Goal: Information Seeking & Learning: Learn about a topic

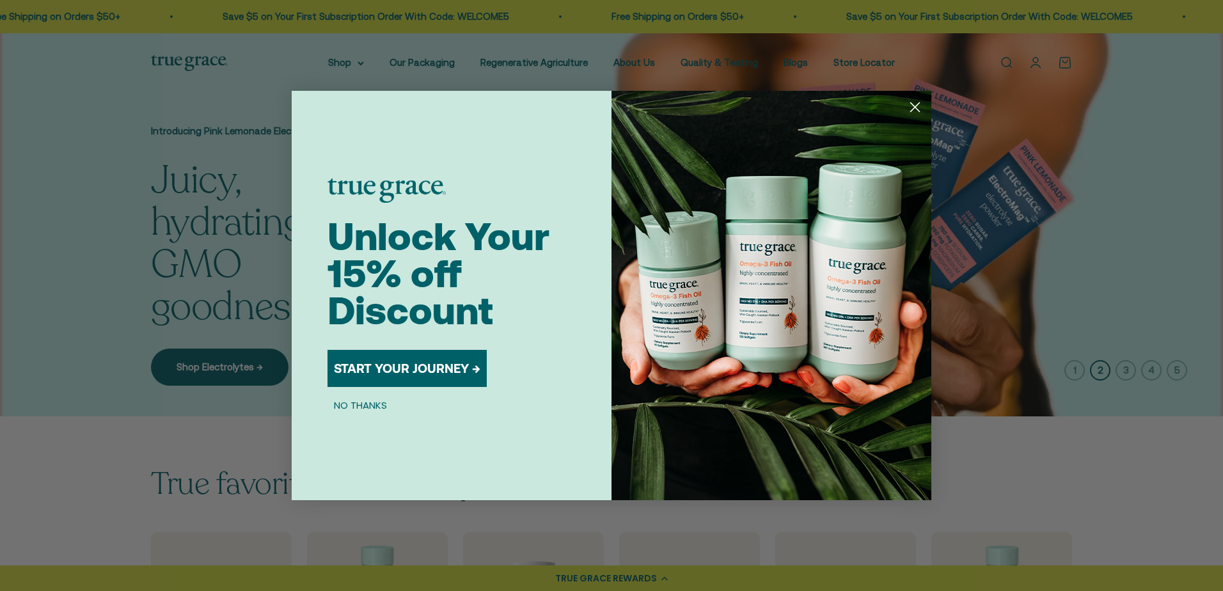
click at [917, 105] on icon "Close dialog" at bounding box center [915, 107] width 9 height 9
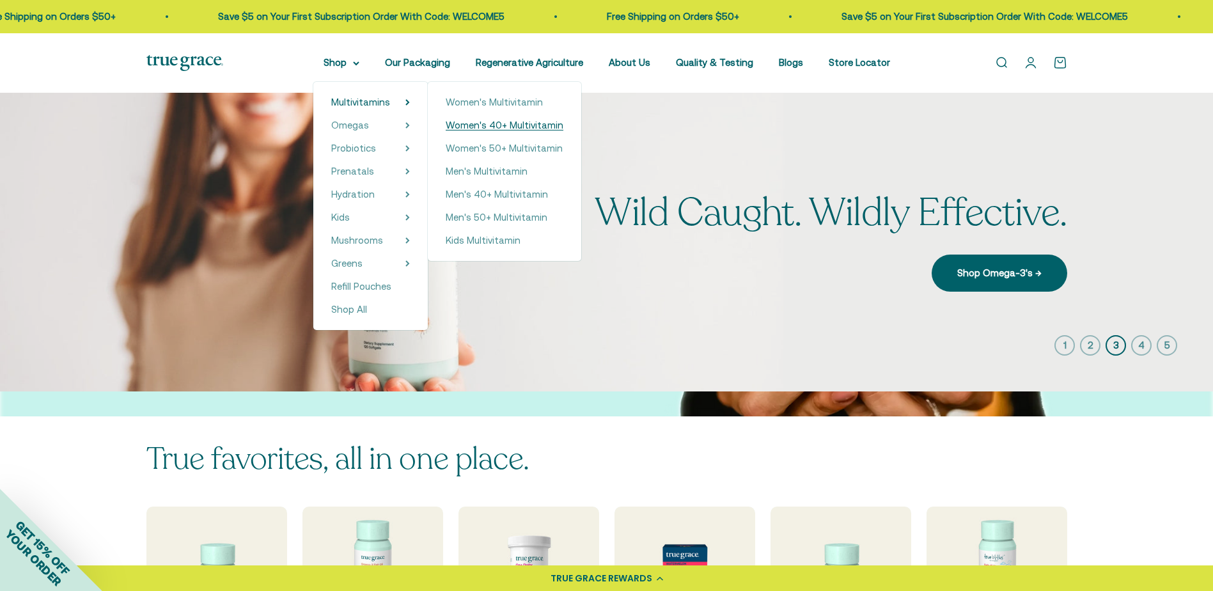
click at [529, 126] on span "Women's 40+ Multivitamin" at bounding box center [505, 125] width 118 height 11
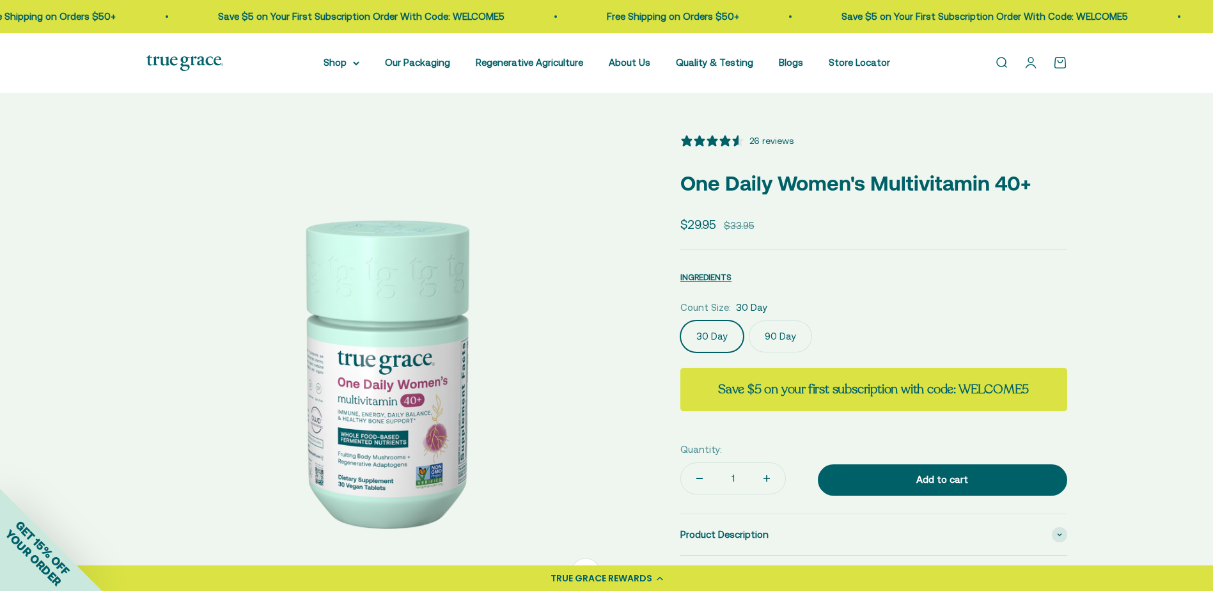
select select "3"
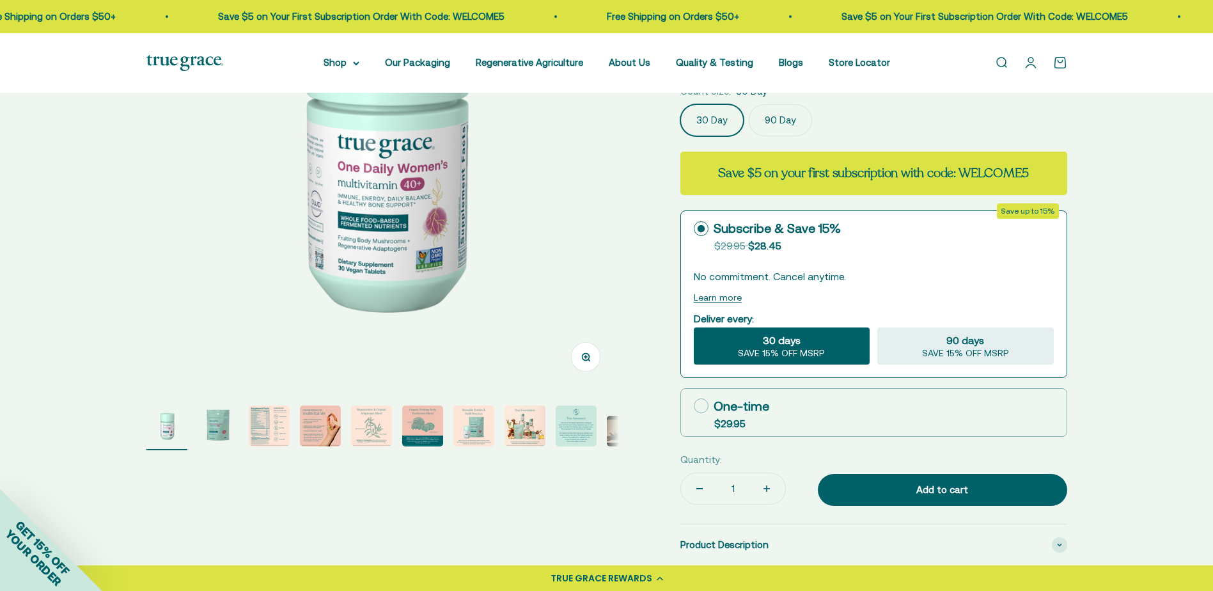
scroll to position [264, 0]
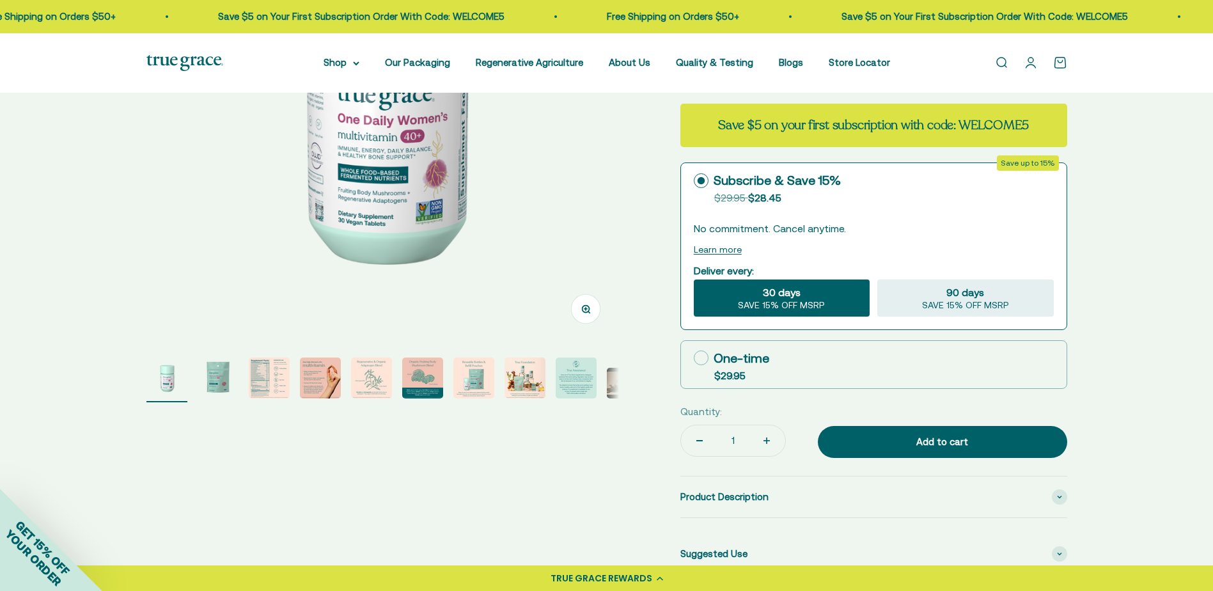
click at [264, 395] on img "Go to item 3" at bounding box center [269, 378] width 41 height 41
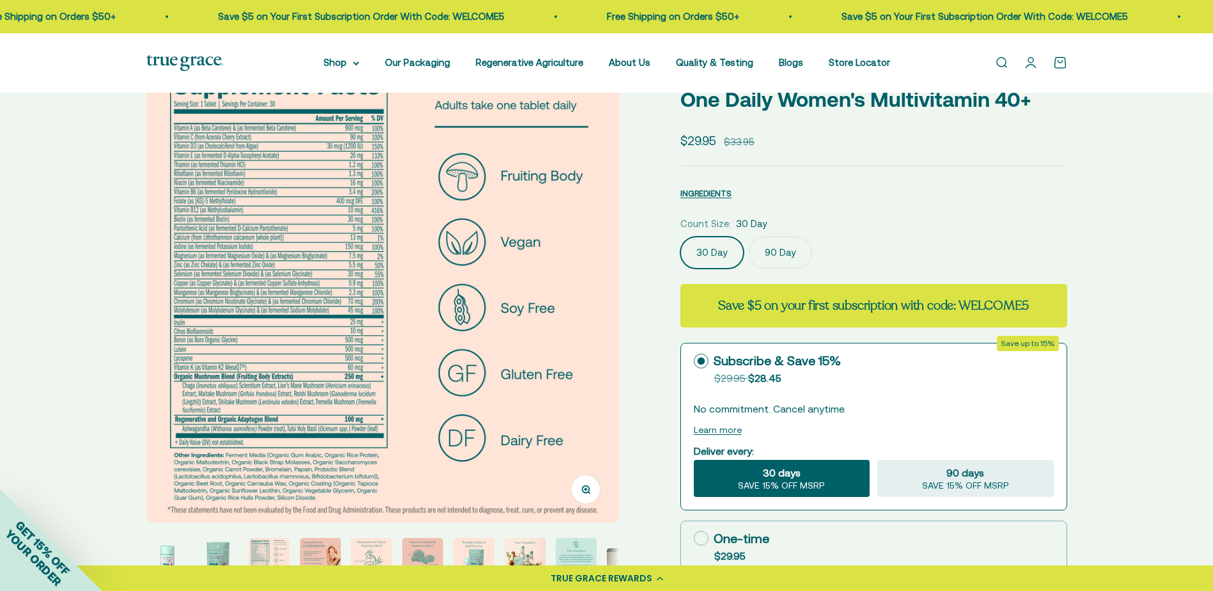
scroll to position [82, 0]
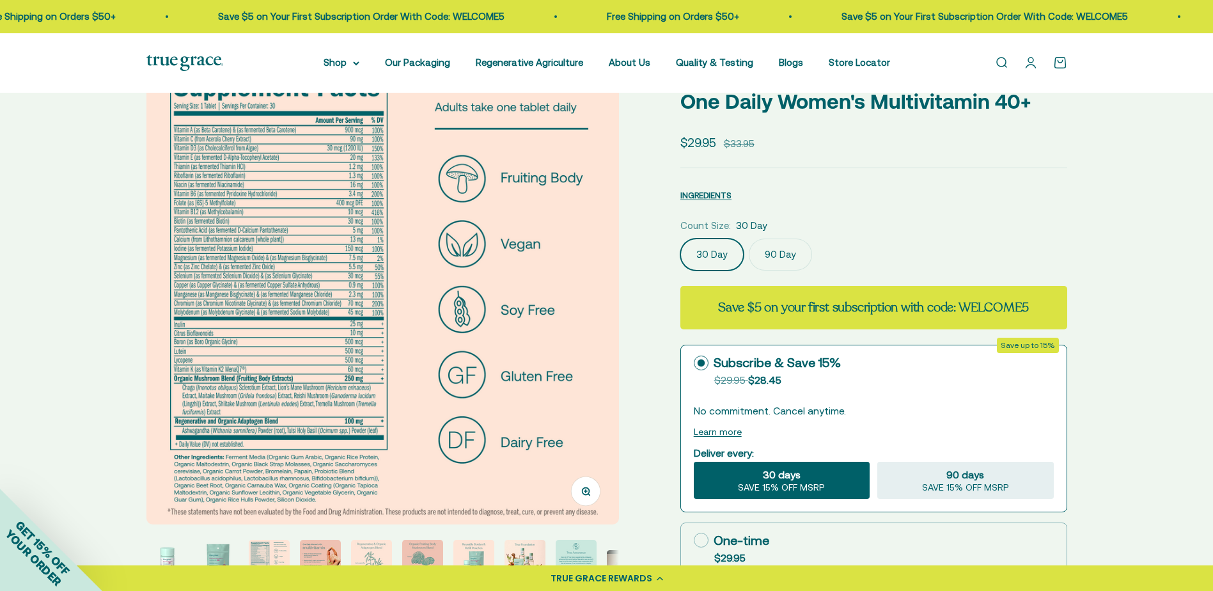
click at [193, 145] on img at bounding box center [382, 288] width 473 height 473
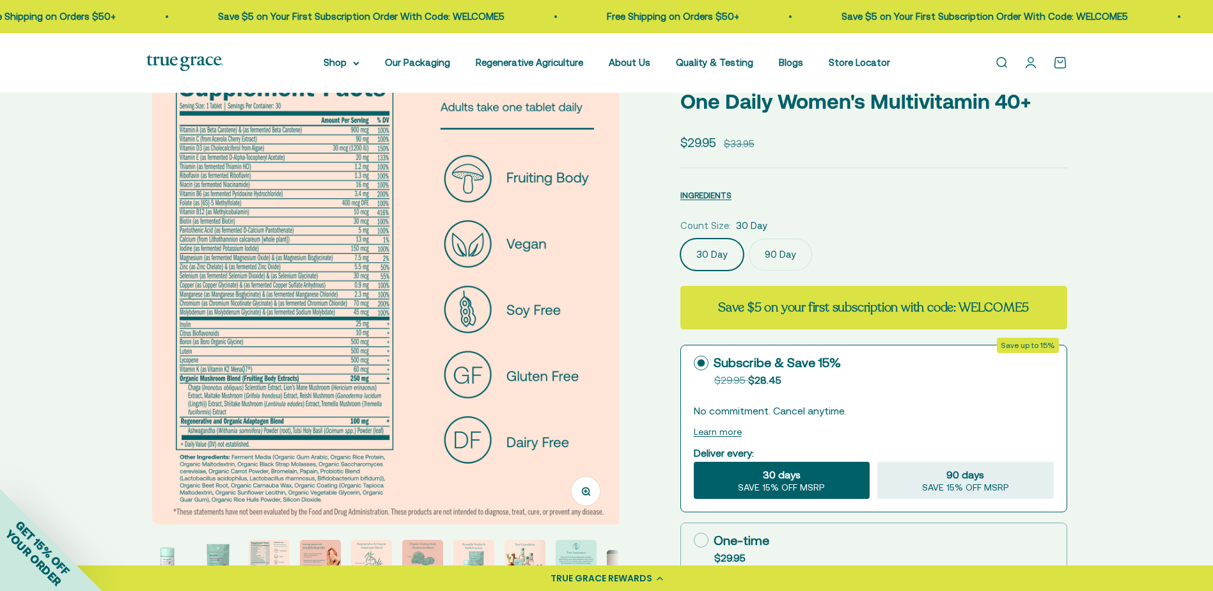
scroll to position [0, 976]
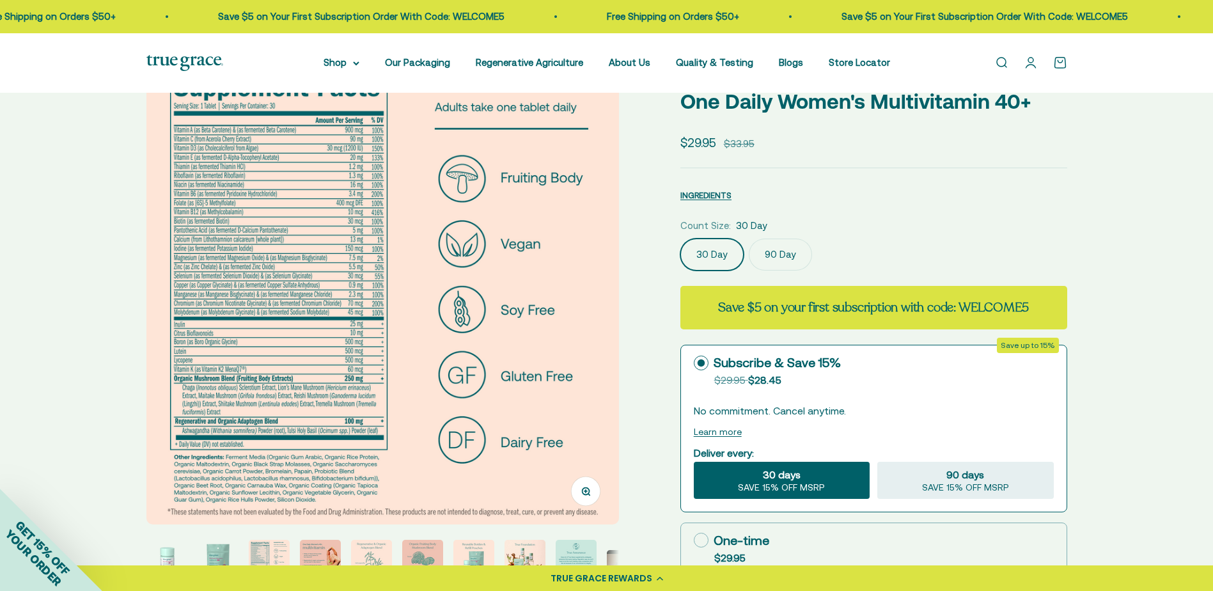
click at [587, 492] on icon "button" at bounding box center [585, 491] width 9 height 9
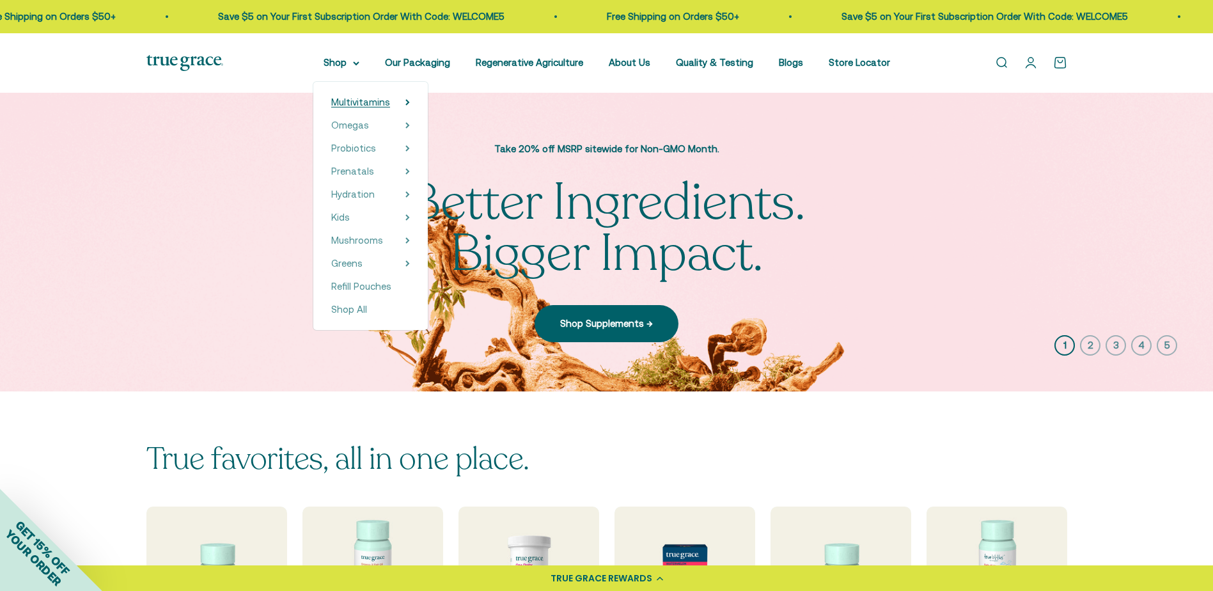
click at [384, 101] on span "Multivitamins" at bounding box center [360, 102] width 59 height 11
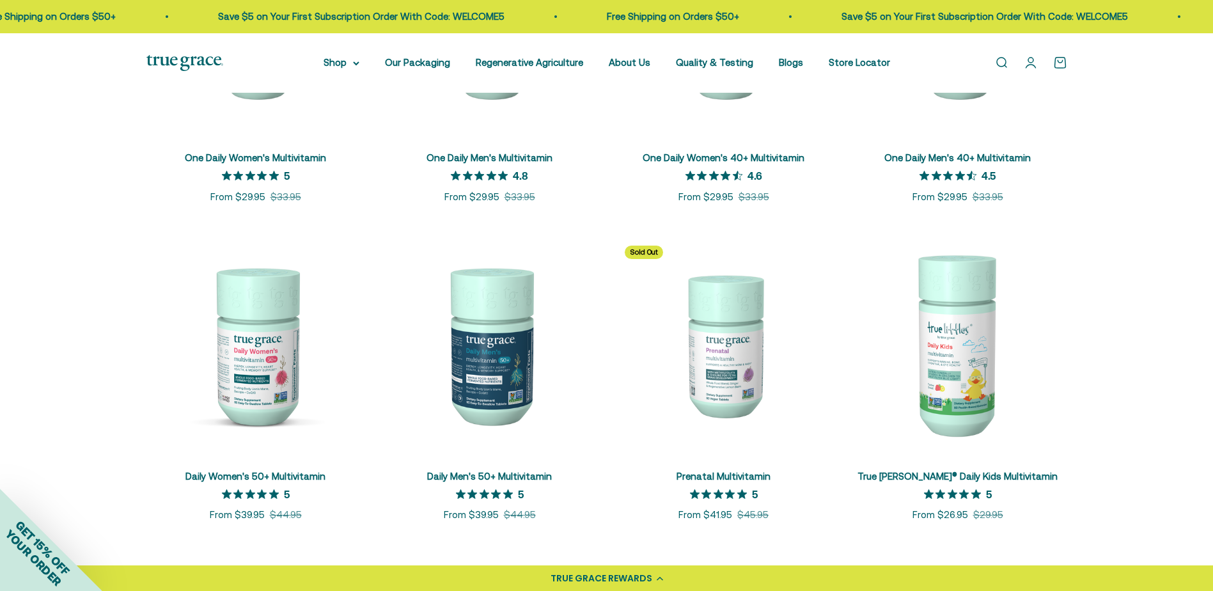
scroll to position [430, 0]
click at [240, 359] on img at bounding box center [255, 344] width 219 height 219
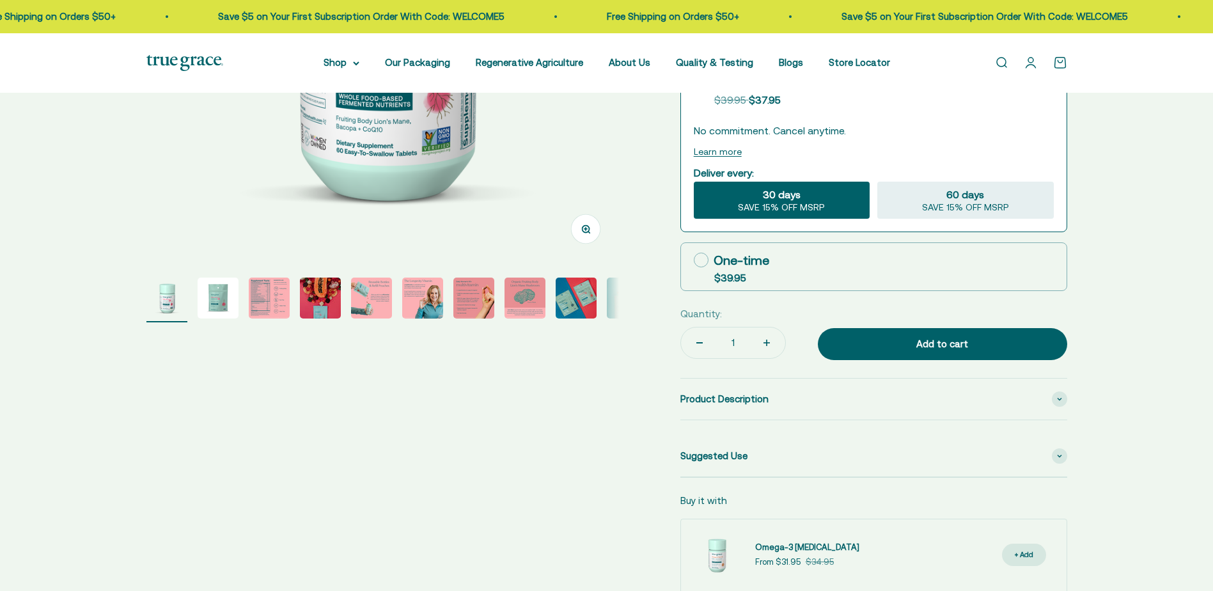
select select "3"
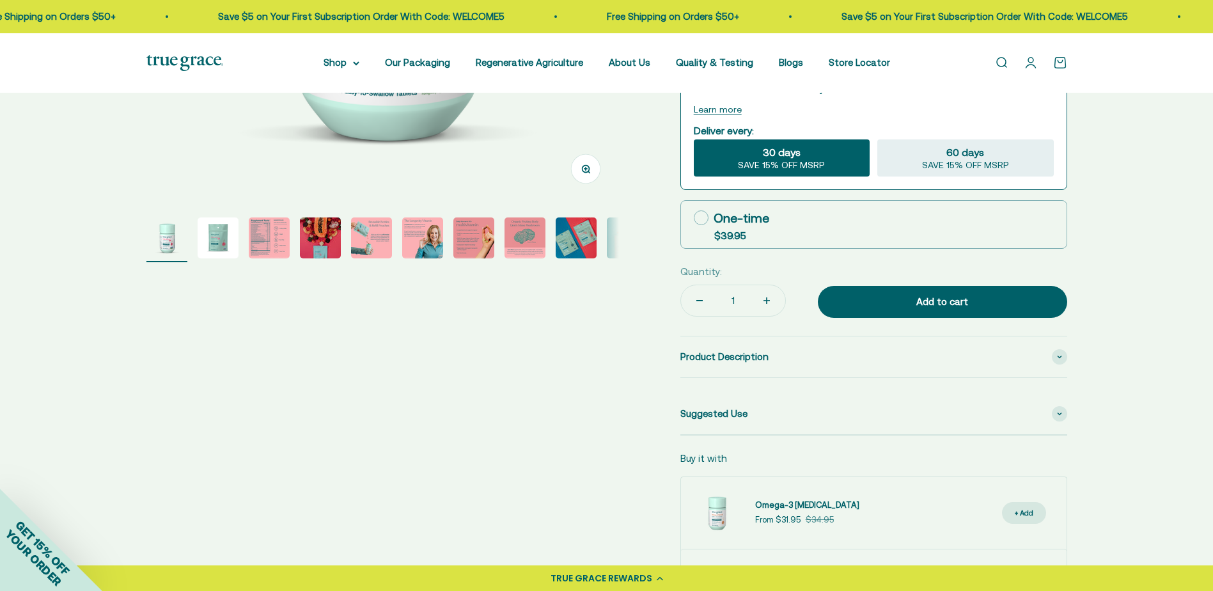
scroll to position [405, 0]
click at [275, 227] on img "Go to item 3" at bounding box center [269, 237] width 41 height 41
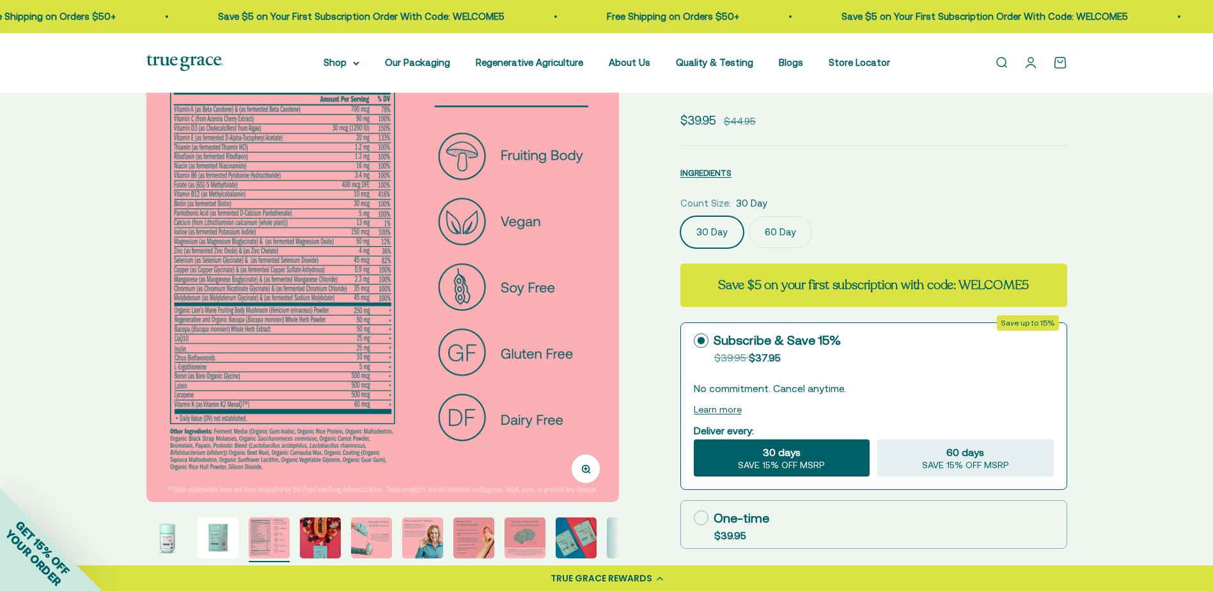
scroll to position [104, 0]
click at [583, 468] on icon "button" at bounding box center [585, 469] width 9 height 9
